Goal: Transaction & Acquisition: Purchase product/service

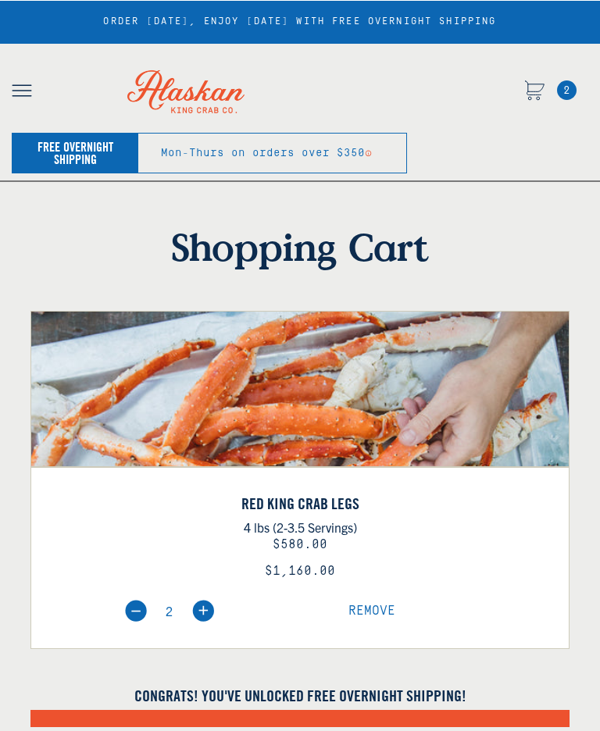
select select "40826592231503"
select select "40826730905679"
click at [379, 611] on span "Remove" at bounding box center [371, 611] width 47 height 14
